Goal: Information Seeking & Learning: Find specific fact

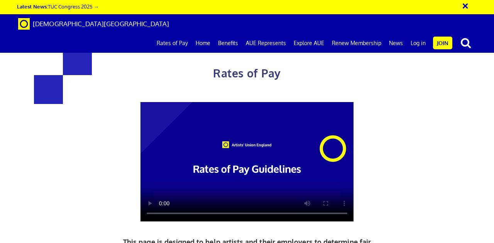
scroll to position [1750, 0]
click at [159, 34] on link "Rates of Pay" at bounding box center [172, 43] width 39 height 19
